Goal: Task Accomplishment & Management: Complete application form

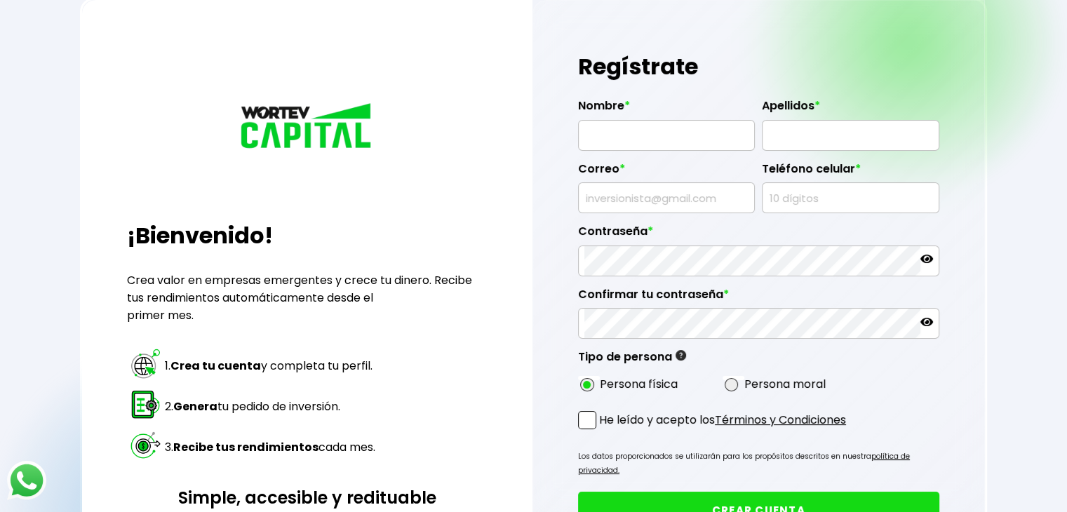
scroll to position [70, 0]
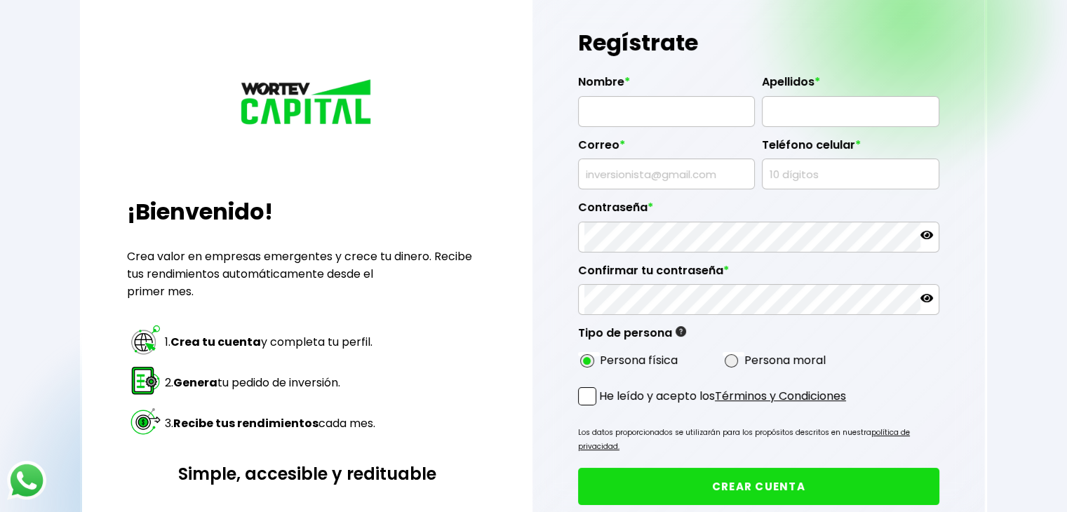
click at [586, 396] on span at bounding box center [587, 396] width 18 height 18
click at [602, 407] on input "He leído y acepto los Términos y Condiciones" at bounding box center [602, 407] width 0 height 0
click at [661, 114] on input "text" at bounding box center [666, 111] width 164 height 29
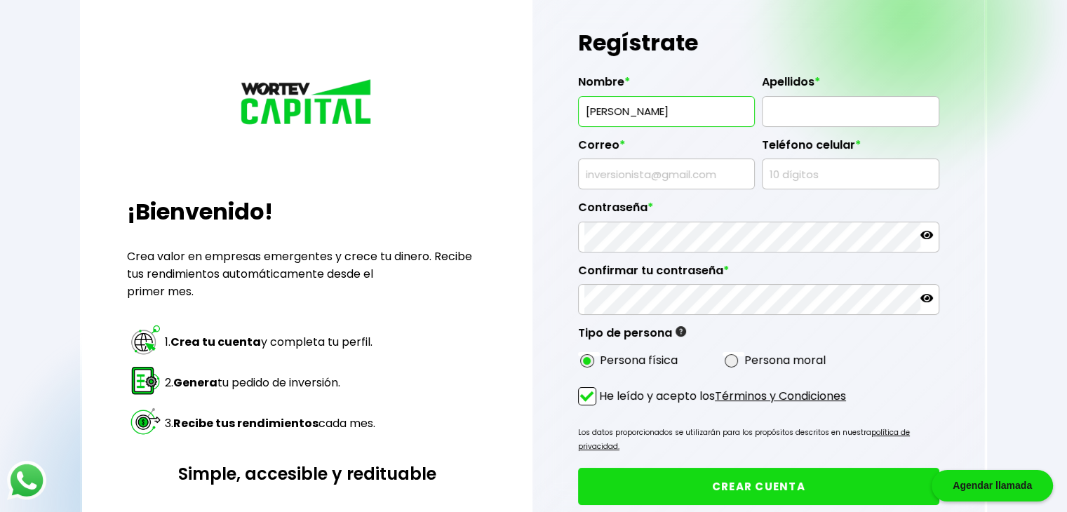
type input "[PERSON_NAME]"
click at [682, 182] on input "text" at bounding box center [666, 173] width 164 height 29
type input "[EMAIL_ADDRESS][DOMAIN_NAME]"
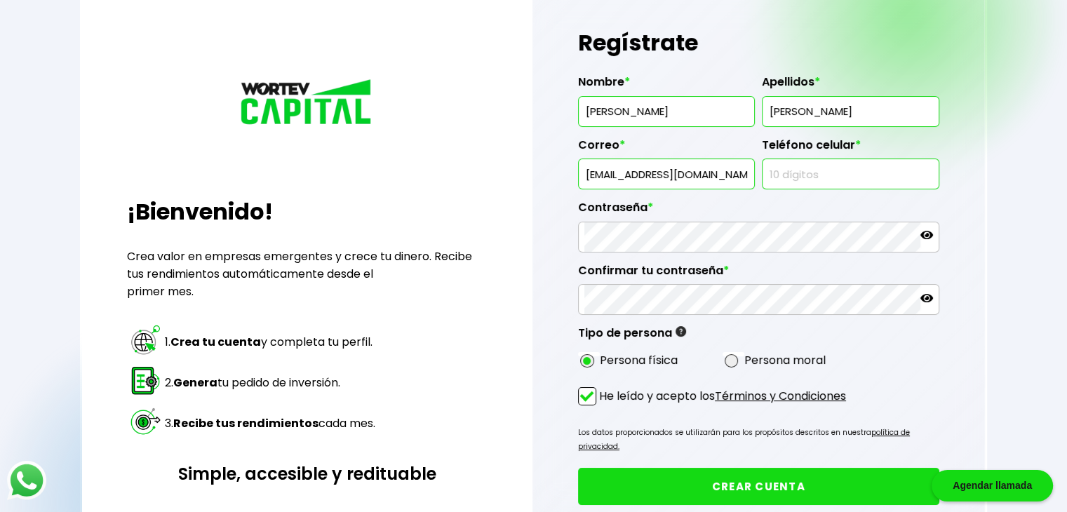
click at [828, 178] on input "text" at bounding box center [850, 173] width 164 height 29
type input "4492562748"
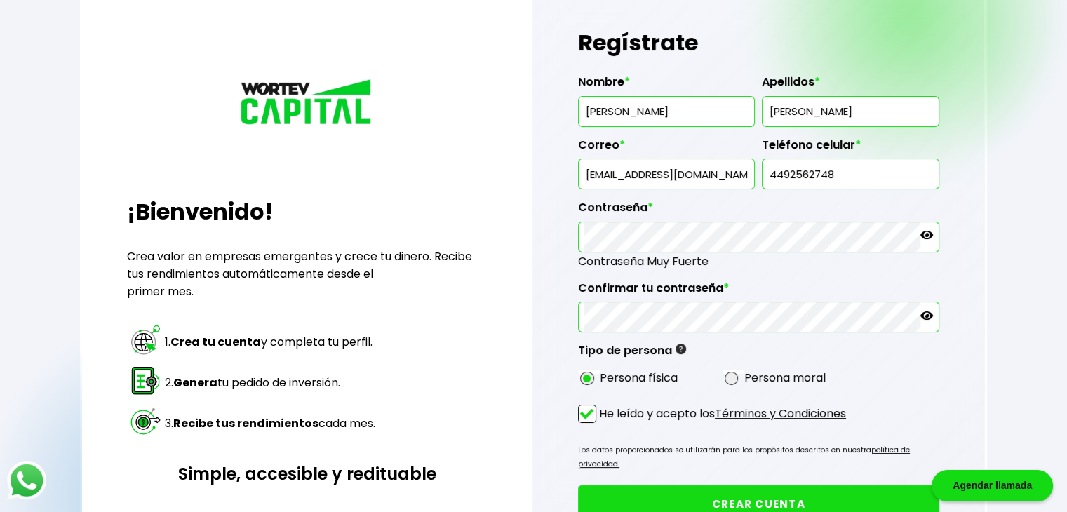
click at [758, 486] on button "CREAR CUENTA" at bounding box center [758, 503] width 361 height 37
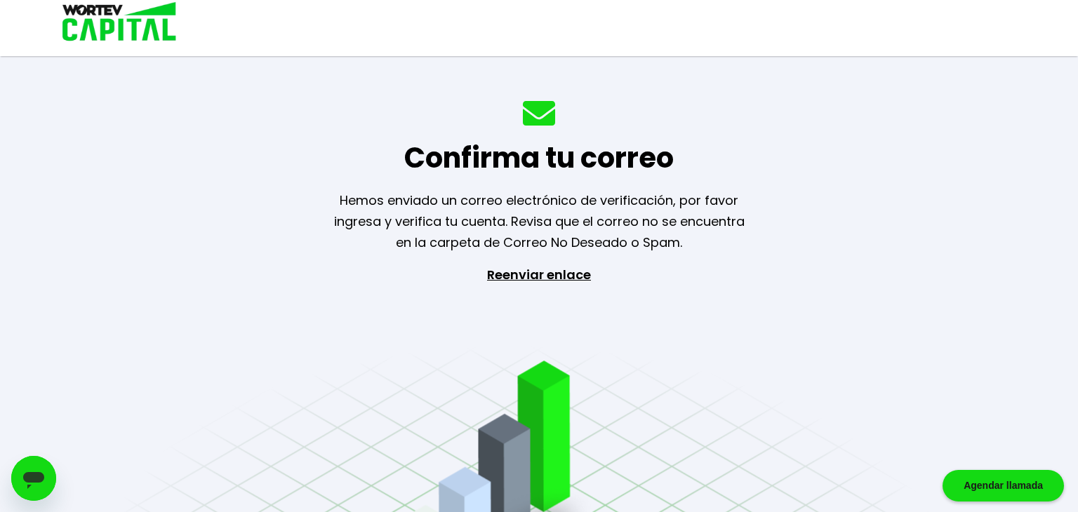
click at [537, 279] on p "Reenviar enlace" at bounding box center [538, 337] width 129 height 147
